Goal: Task Accomplishment & Management: Manage account settings

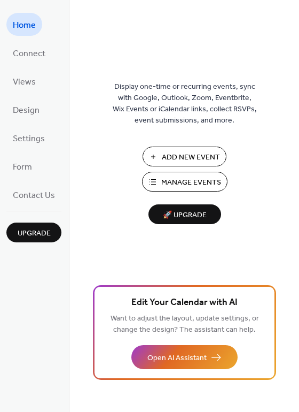
click at [163, 178] on span "Manage Events" at bounding box center [191, 182] width 60 height 11
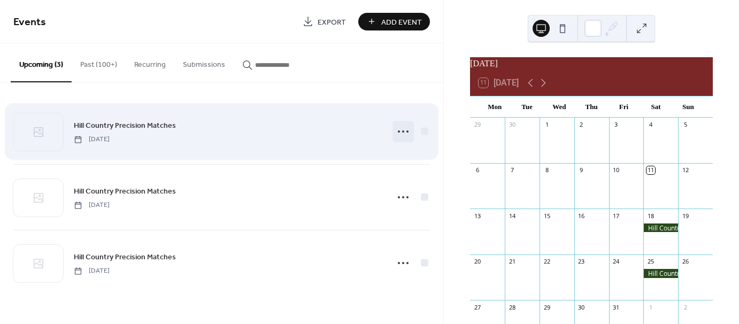
click at [402, 133] on icon at bounding box center [403, 131] width 17 height 17
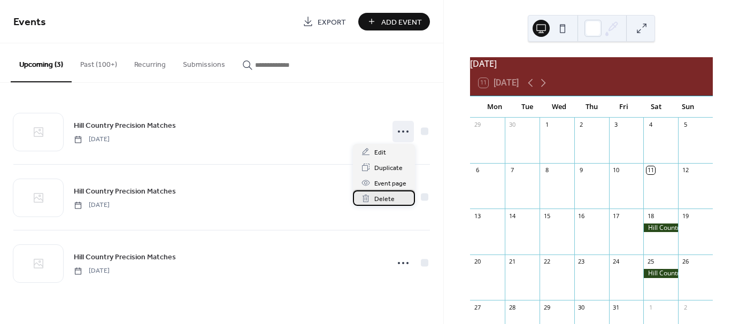
click at [388, 199] on span "Delete" at bounding box center [384, 199] width 20 height 11
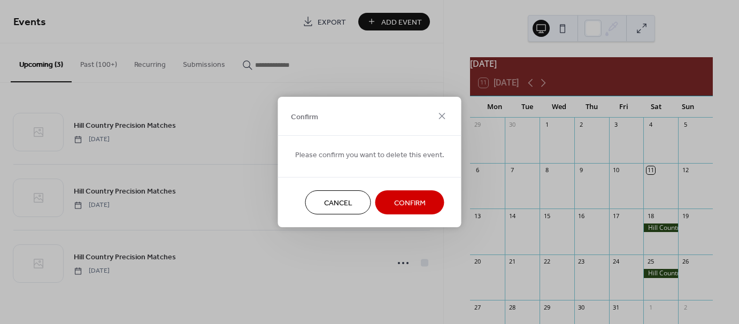
click at [400, 198] on span "Confirm" at bounding box center [410, 203] width 32 height 11
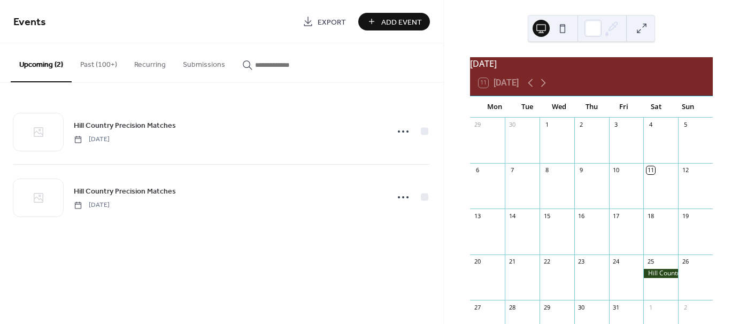
click at [107, 65] on button "Past (100+)" at bounding box center [99, 62] width 54 height 38
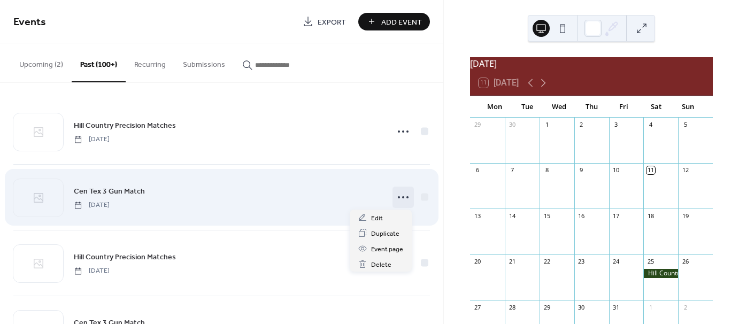
click at [400, 195] on icon at bounding box center [403, 197] width 17 height 17
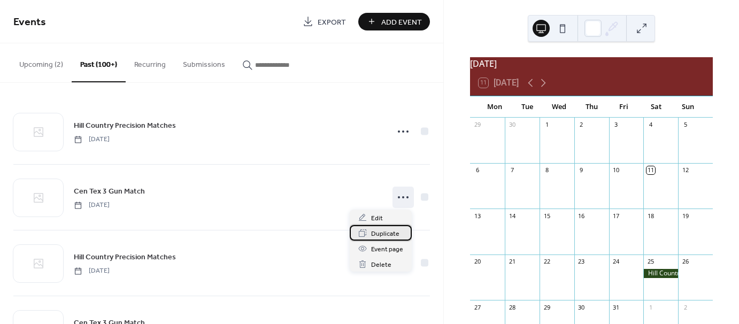
click at [392, 233] on span "Duplicate" at bounding box center [385, 233] width 28 height 11
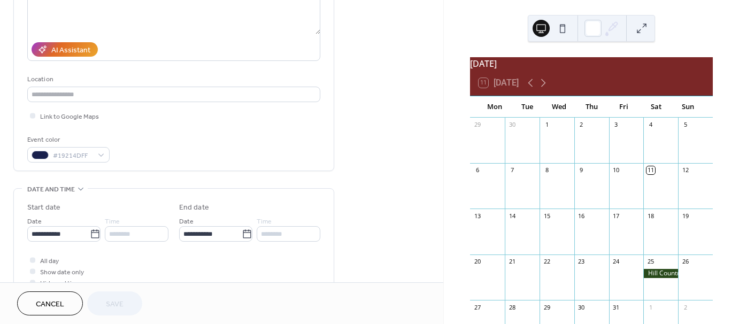
scroll to position [160, 0]
click at [653, 233] on div at bounding box center [660, 237] width 35 height 27
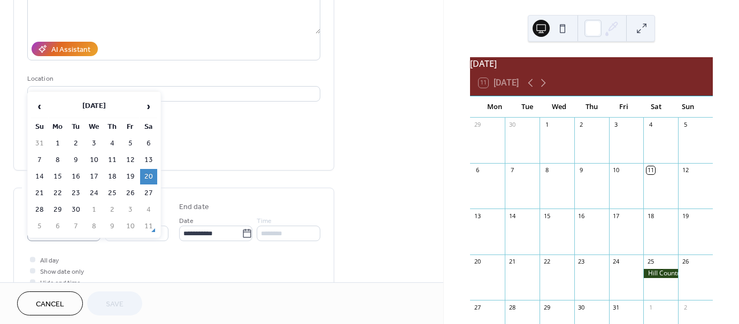
click at [93, 233] on icon at bounding box center [95, 233] width 11 height 11
click at [90, 233] on input "**********" at bounding box center [58, 234] width 63 height 16
click at [150, 107] on span "›" at bounding box center [149, 106] width 16 height 21
click at [150, 175] on td "18" at bounding box center [148, 177] width 17 height 16
type input "**********"
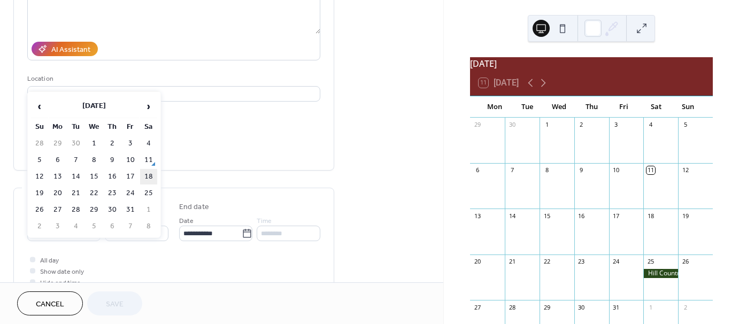
type input "**********"
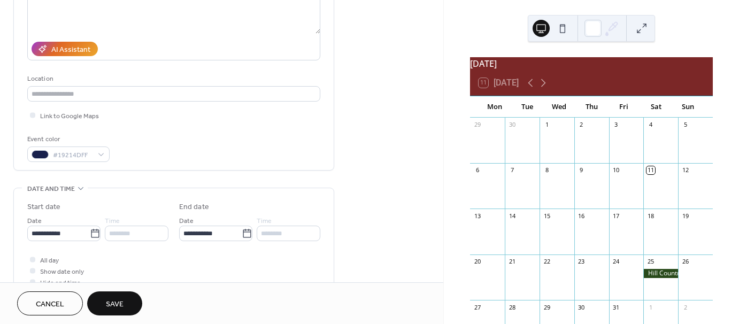
click at [117, 304] on span "Save" at bounding box center [115, 304] width 18 height 11
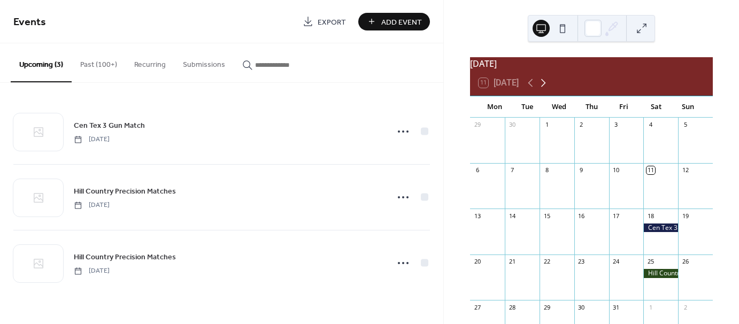
click at [546, 87] on icon at bounding box center [543, 83] width 5 height 8
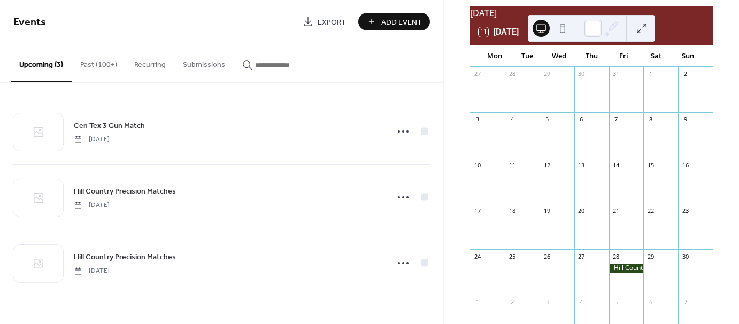
scroll to position [53, 0]
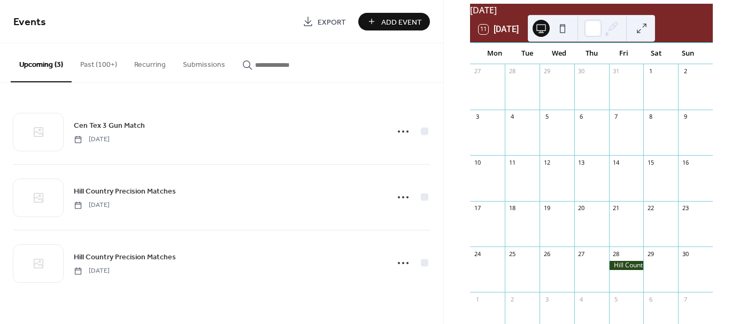
click at [620, 270] on div at bounding box center [626, 265] width 35 height 9
